Goal: Task Accomplishment & Management: Use online tool/utility

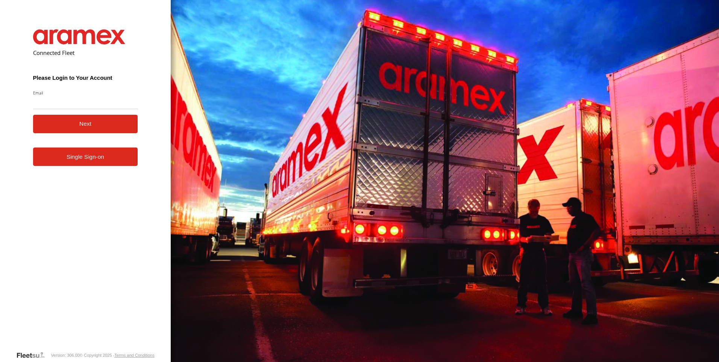
click at [66, 103] on input "Email" at bounding box center [85, 103] width 105 height 14
type input "**********"
click at [67, 125] on button "Next" at bounding box center [85, 124] width 105 height 18
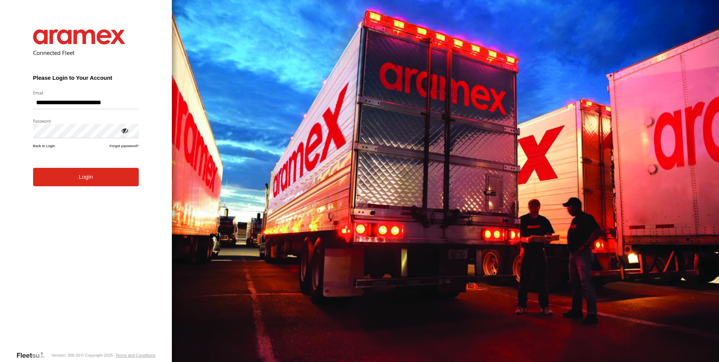
click at [33, 168] on button "Login" at bounding box center [86, 177] width 106 height 18
